Goal: Transaction & Acquisition: Obtain resource

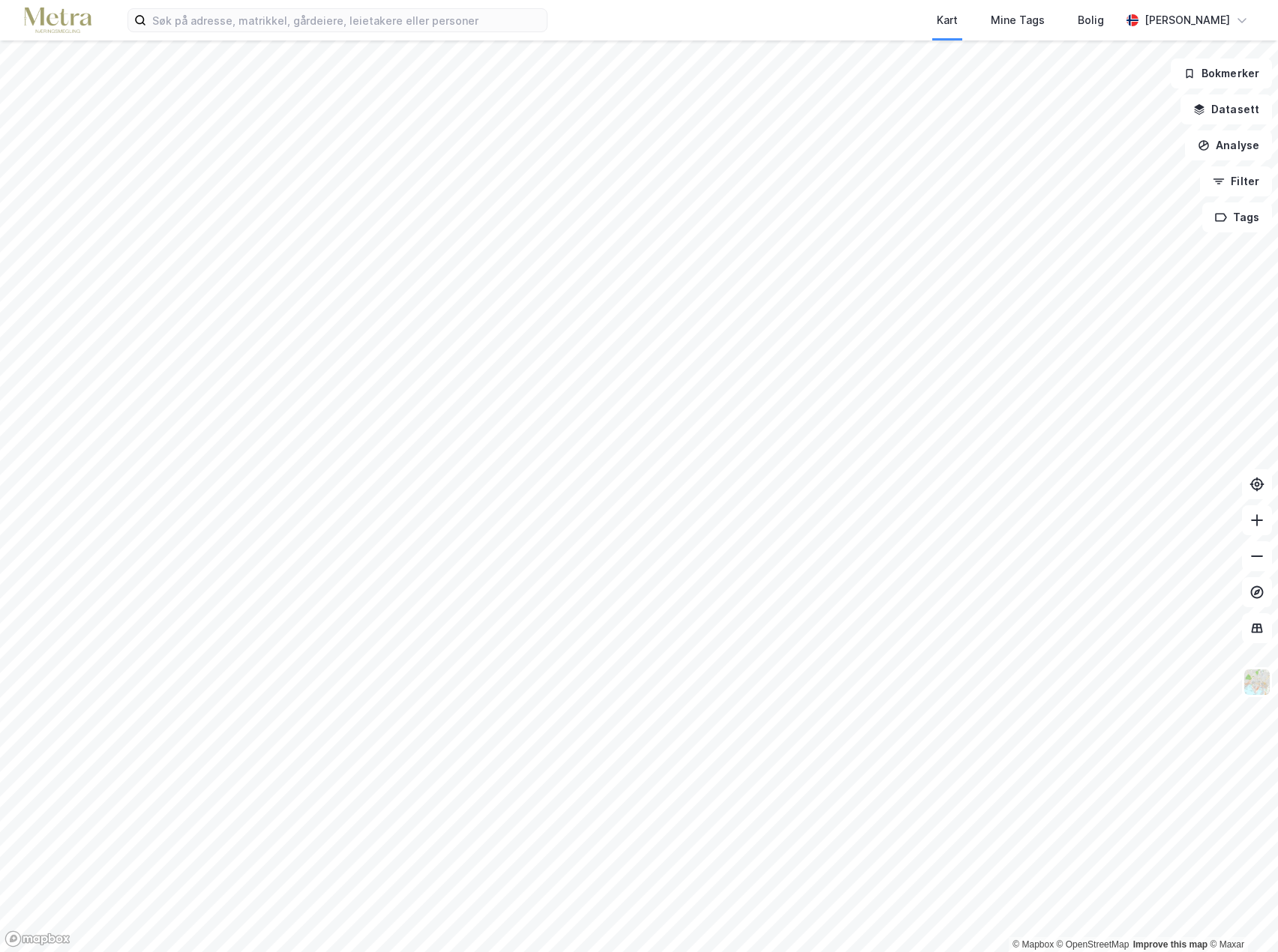
drag, startPoint x: 941, startPoint y: 121, endPoint x: 940, endPoint y: 113, distance: 8.1
click at [940, 113] on div at bounding box center [639, 476] width 1278 height 952
click at [160, 18] on input at bounding box center [346, 21] width 401 height 23
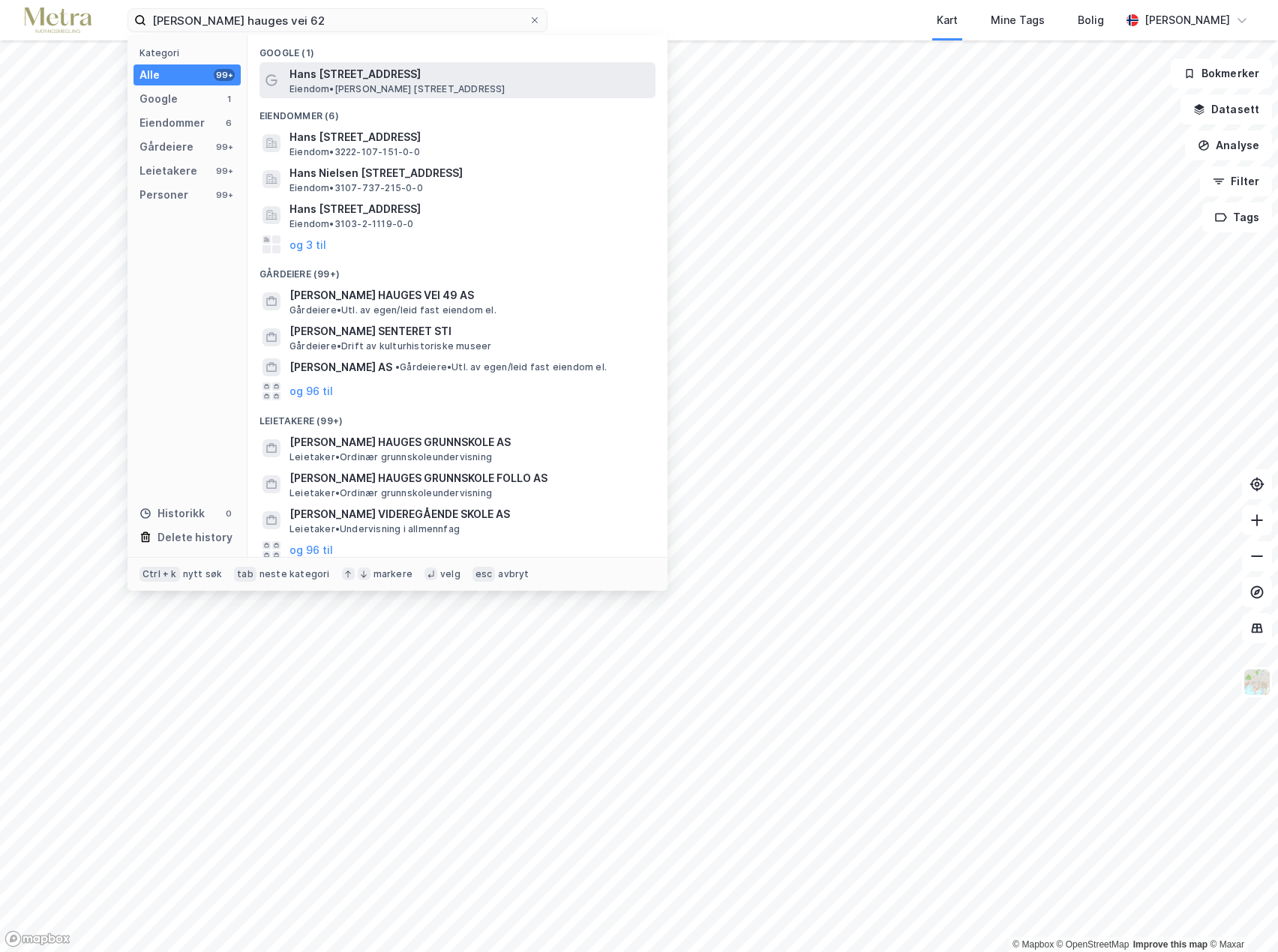
click at [402, 85] on span "Eiendom • [STREET_ADDRESS]" at bounding box center [398, 89] width 216 height 12
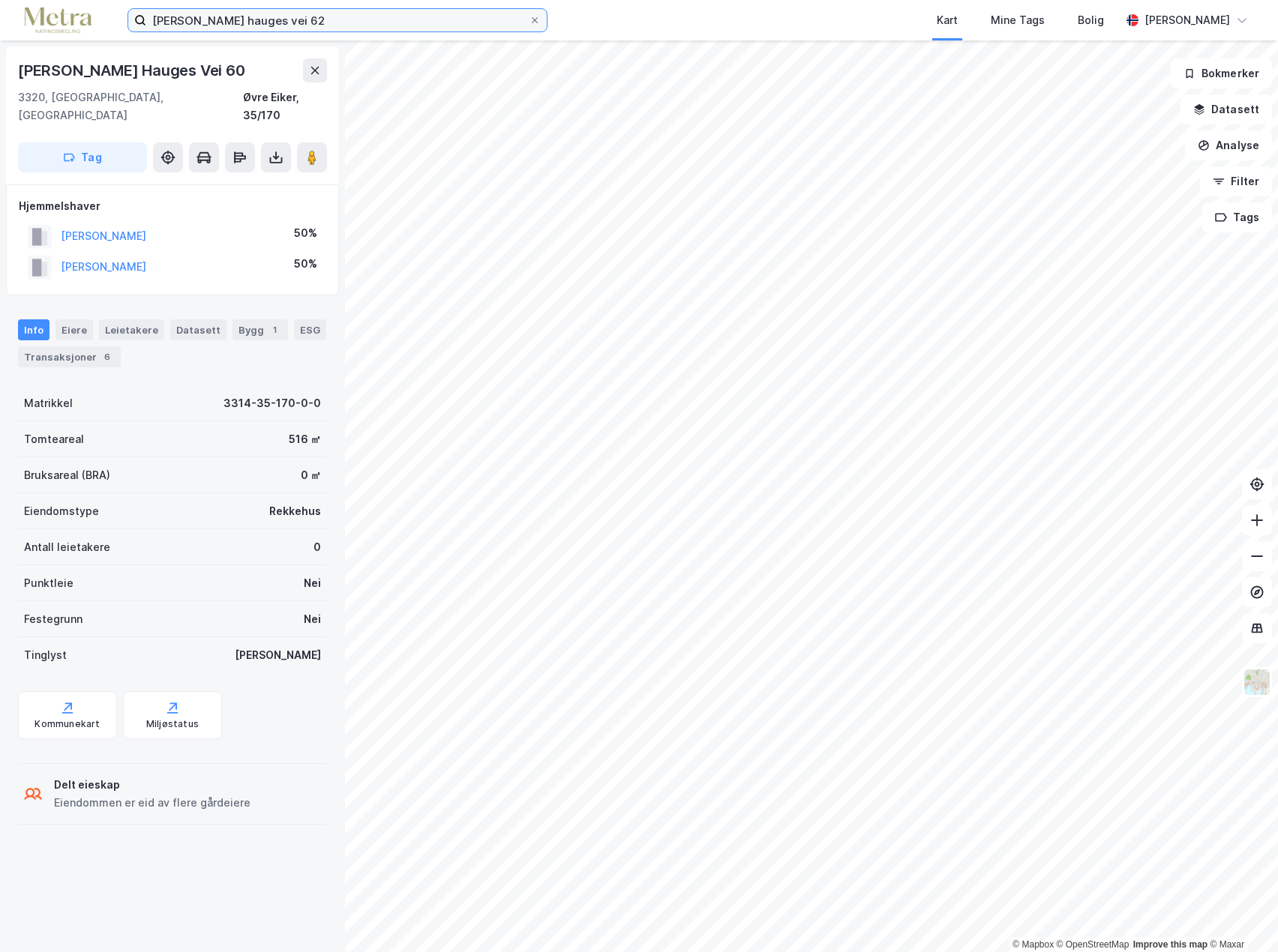
click at [291, 21] on input "[PERSON_NAME] hauges vei 62" at bounding box center [337, 21] width 383 height 23
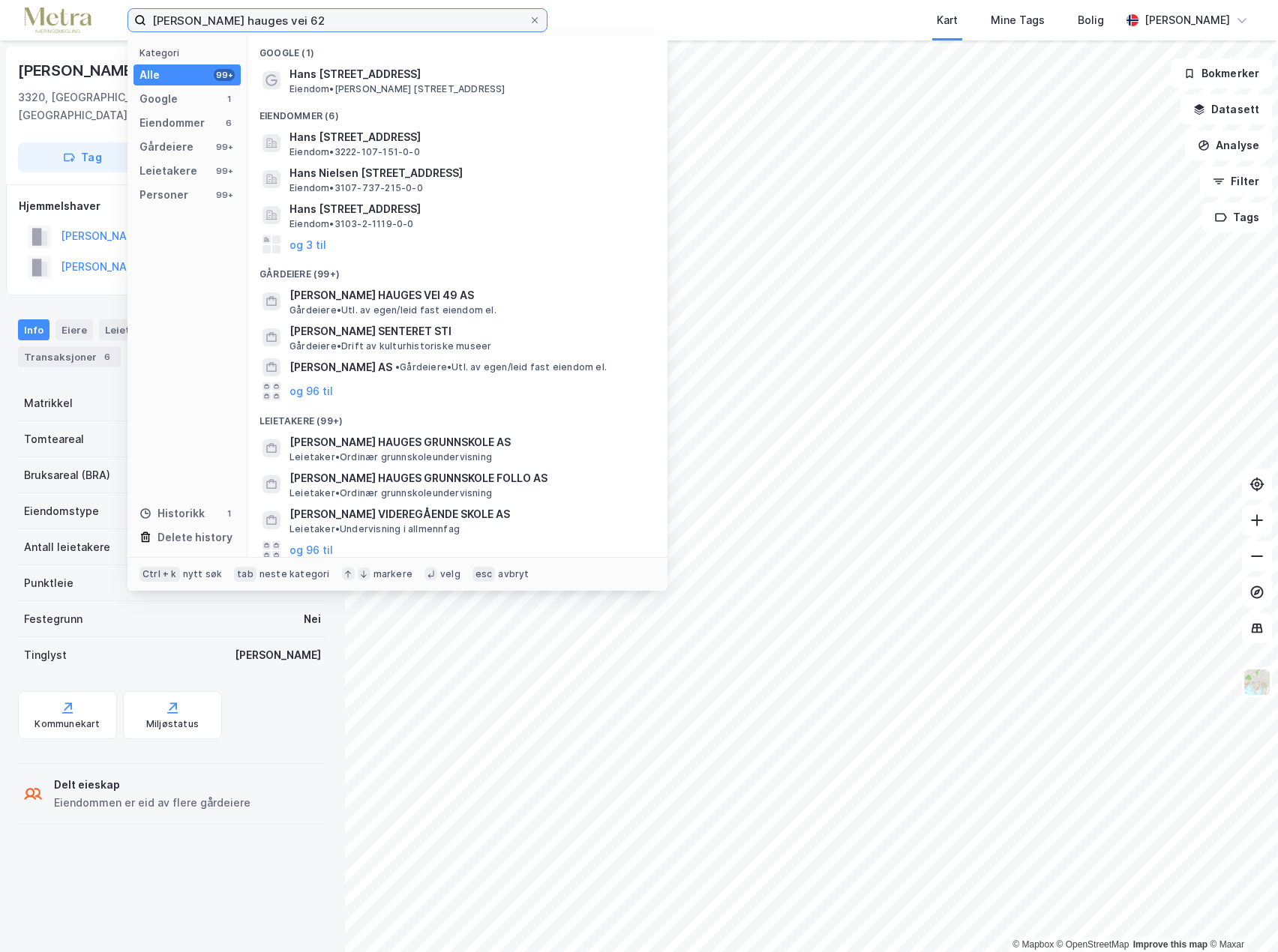
click at [304, 20] on input "[PERSON_NAME] hauges vei 62" at bounding box center [337, 21] width 383 height 23
type input "hans nielsen [STREET_ADDRESS]"
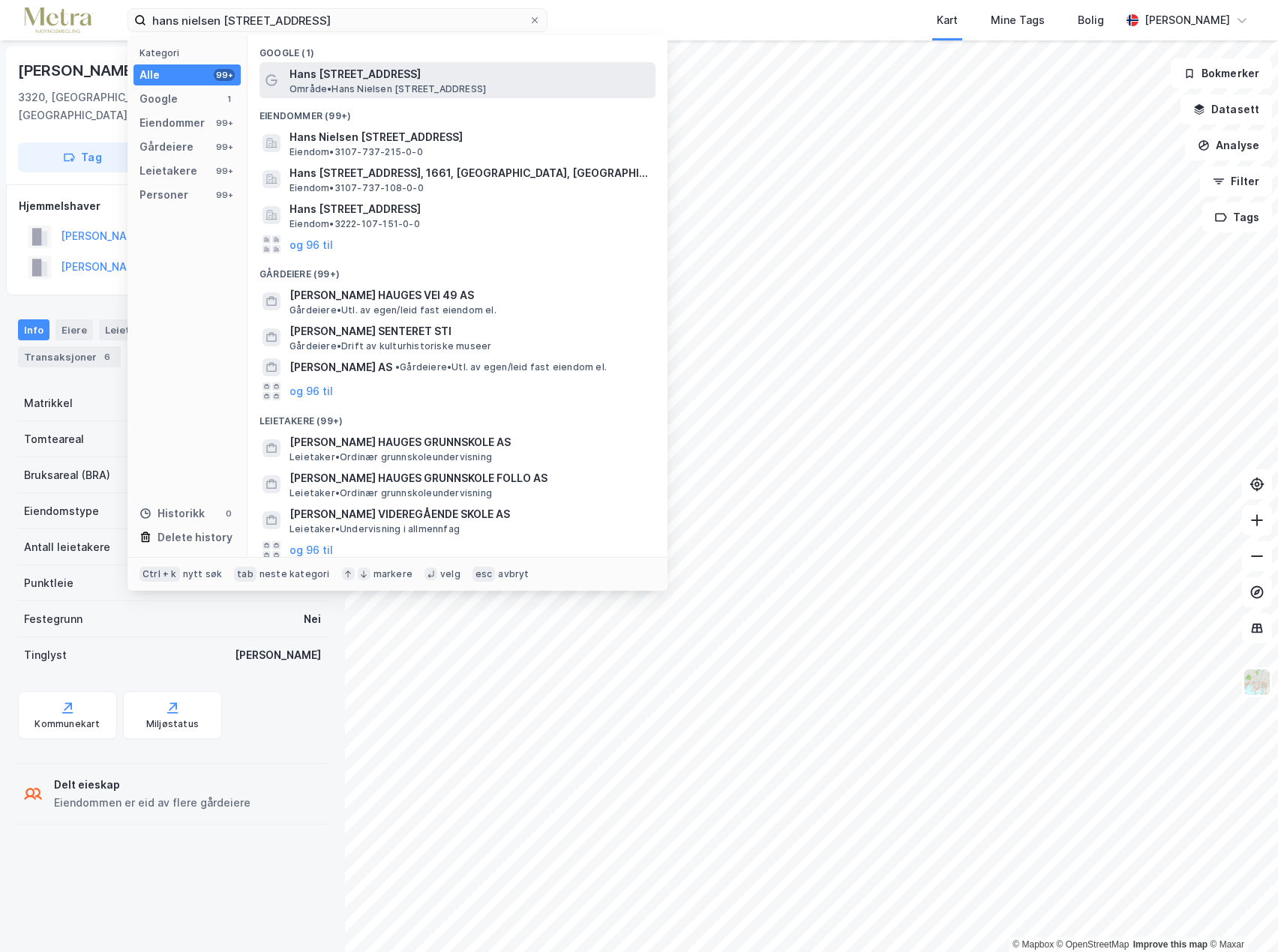
click at [344, 83] on span "Område • [PERSON_NAME][STREET_ADDRESS]" at bounding box center [388, 89] width 196 height 12
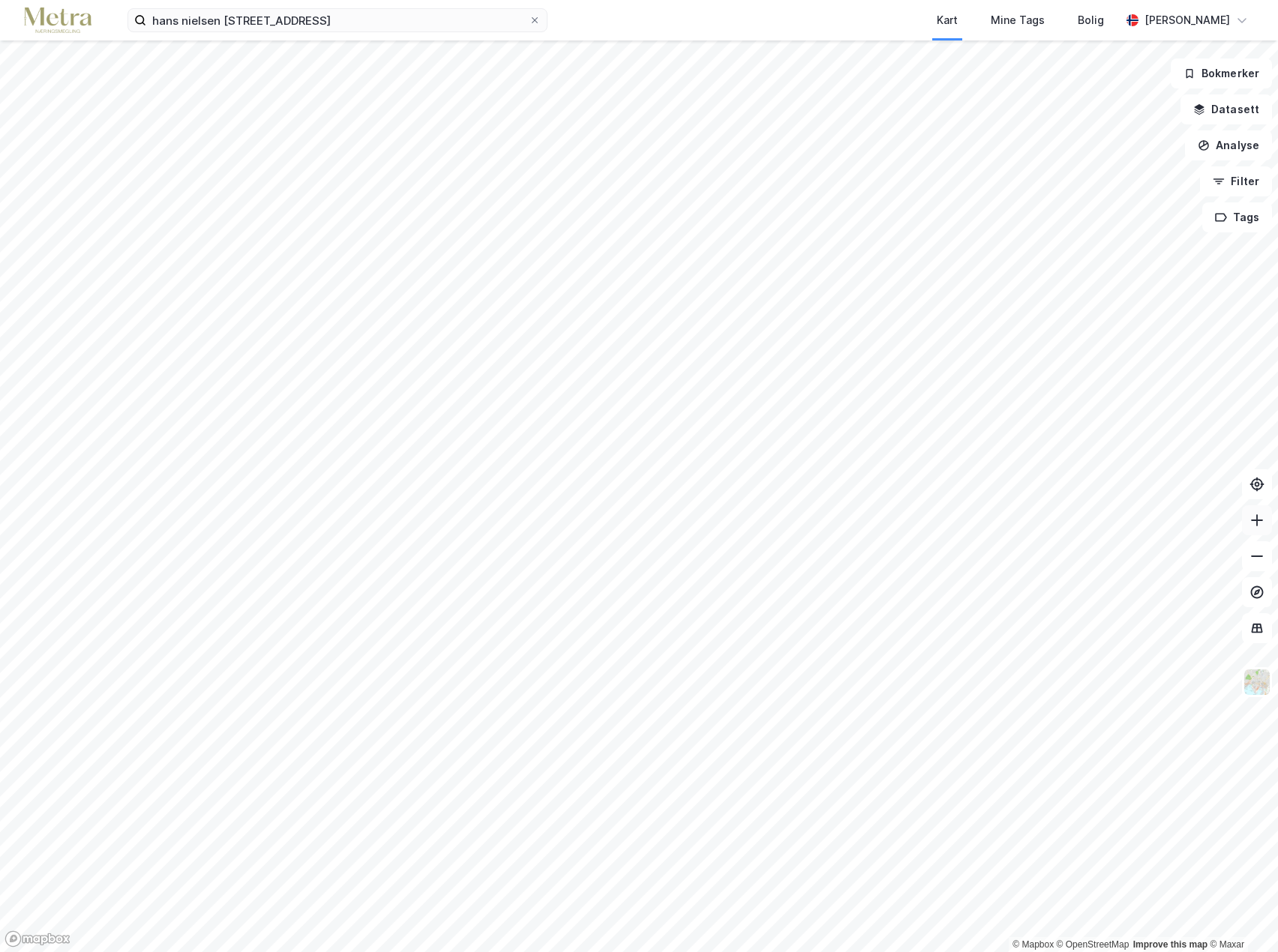
click at [1260, 522] on icon at bounding box center [1257, 520] width 15 height 15
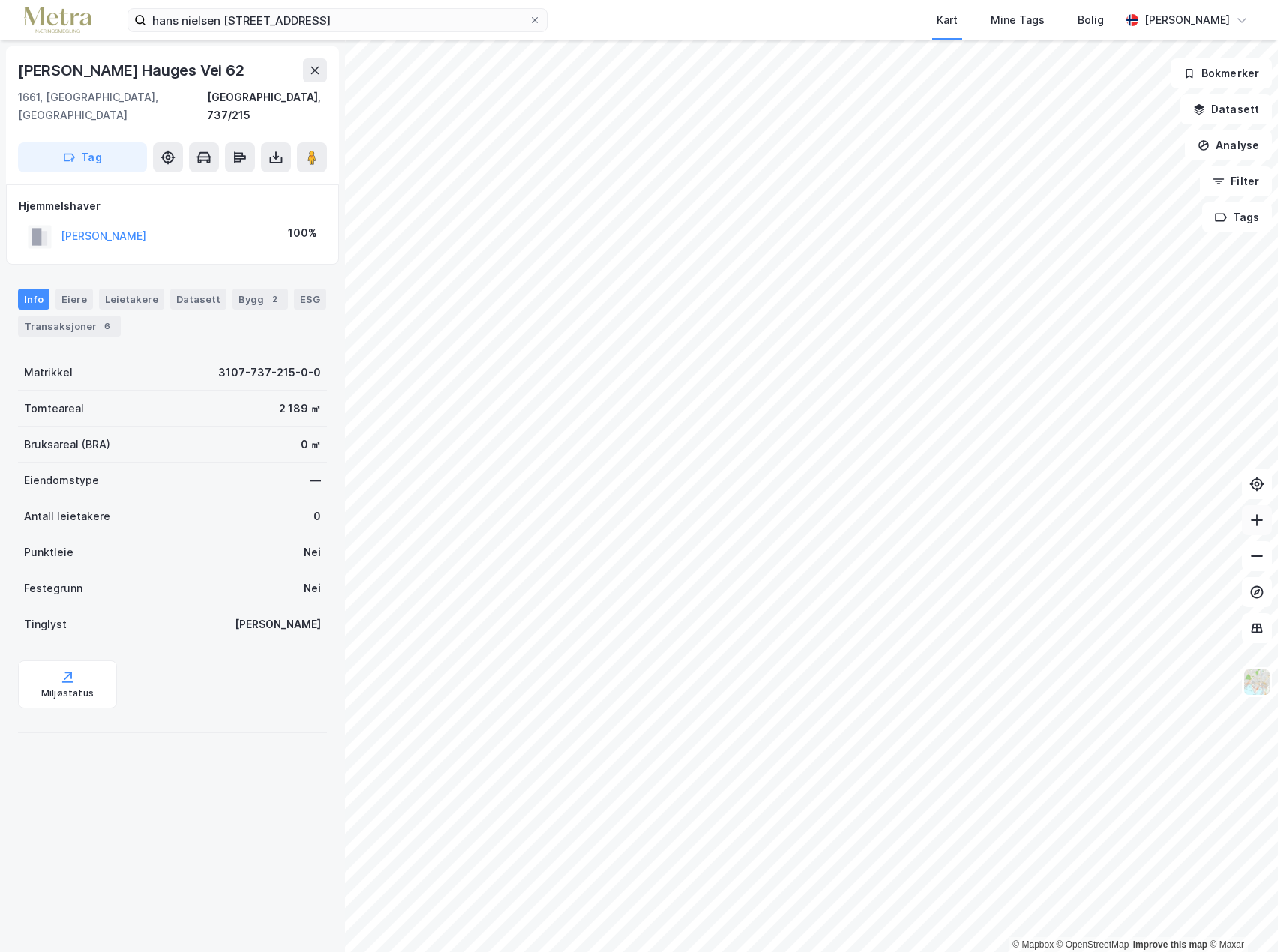
click at [1269, 532] on button at bounding box center [1257, 520] width 30 height 30
click at [243, 96] on div "[GEOGRAPHIC_DATA], 737/215" at bounding box center [267, 106] width 120 height 36
click at [282, 103] on div "[GEOGRAPHIC_DATA], 737/215" at bounding box center [267, 106] width 120 height 36
click at [277, 121] on div "[PERSON_NAME] Vei 62 1661, [GEOGRAPHIC_DATA], Østfold Fredrikstad, 737/215 Tag" at bounding box center [173, 115] width 333 height 138
click at [274, 150] on icon at bounding box center [276, 157] width 15 height 15
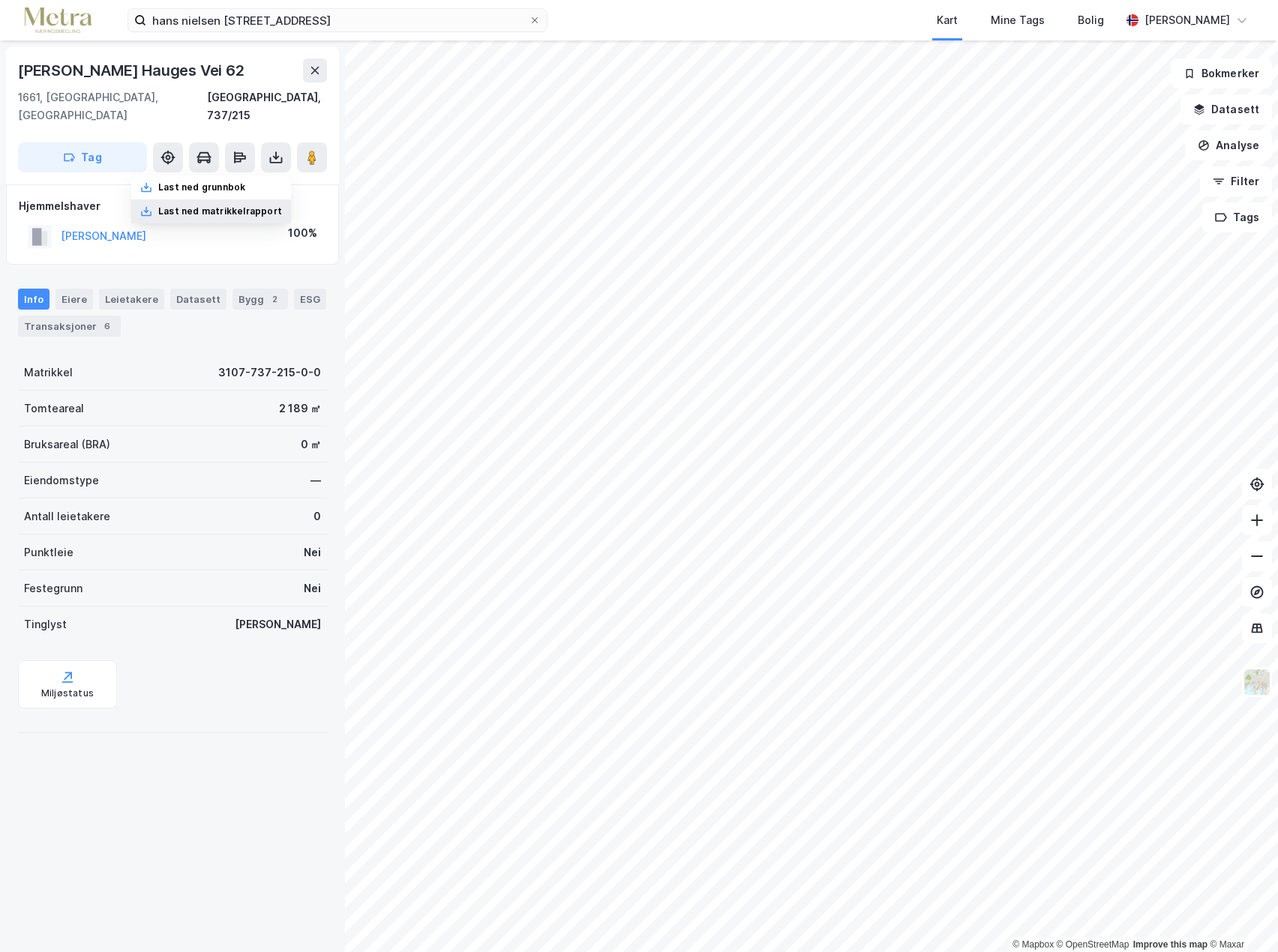
click at [199, 205] on div "Last ned matrikkelrapport" at bounding box center [220, 211] width 124 height 12
click at [189, 182] on div "Last ned grunnbok" at bounding box center [202, 188] width 87 height 12
